Goal: Information Seeking & Learning: Learn about a topic

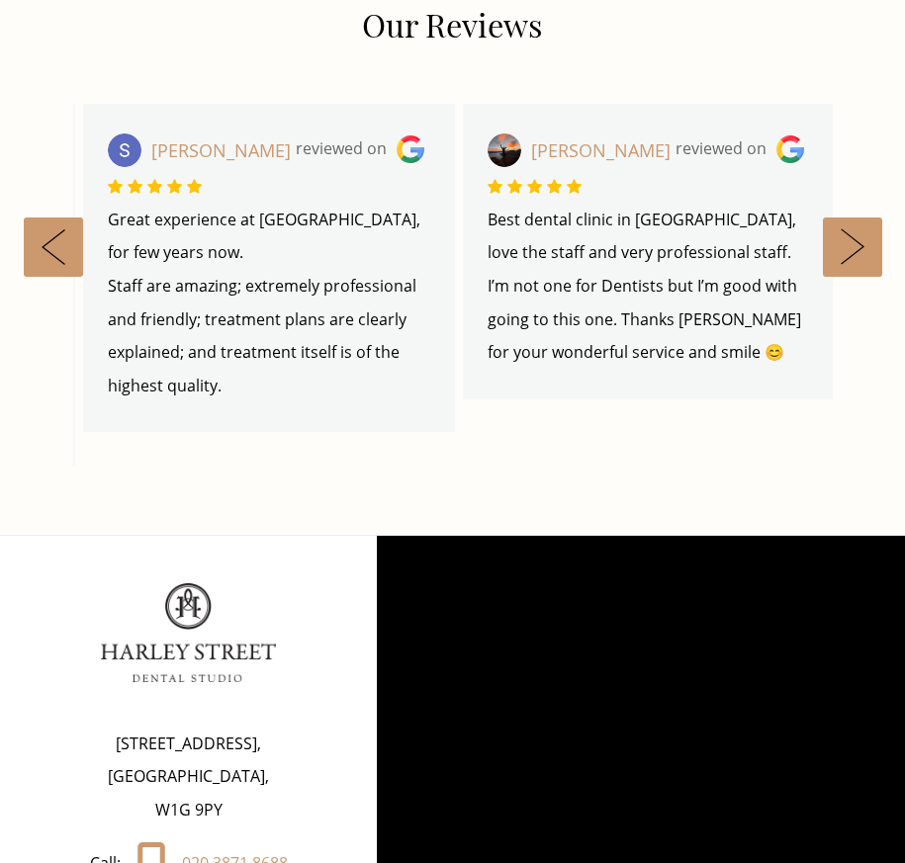
scroll to position [13288, 0]
